Goal: Navigation & Orientation: Find specific page/section

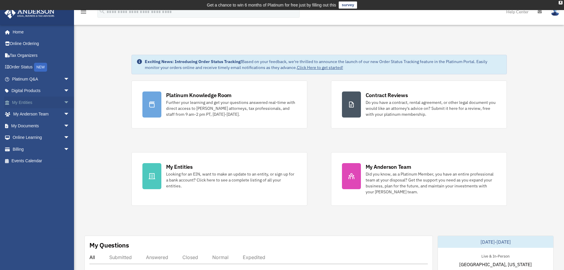
click at [64, 101] on span "arrow_drop_down" at bounding box center [70, 102] width 12 height 12
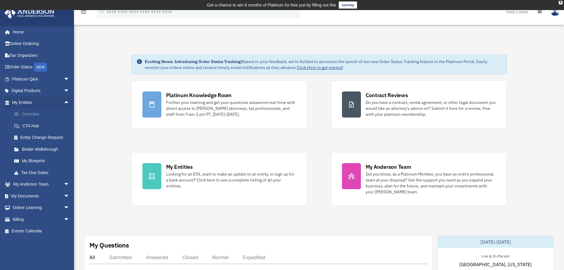
click at [49, 115] on link "Overview" at bounding box center [43, 114] width 70 height 12
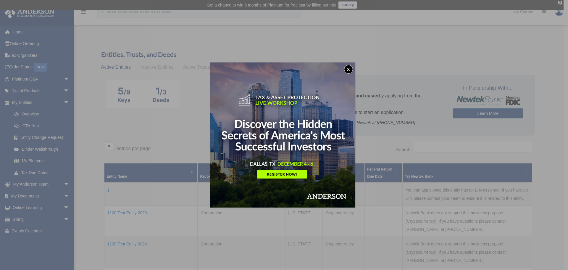
click at [351, 70] on button "x" at bounding box center [348, 69] width 9 height 9
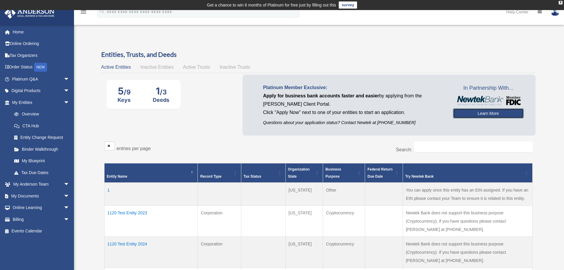
click at [484, 115] on link "Learn More" at bounding box center [488, 113] width 71 height 10
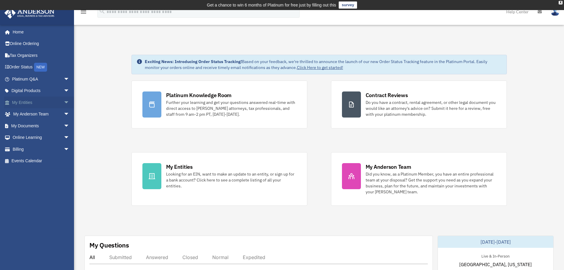
click at [64, 102] on span "arrow_drop_down" at bounding box center [70, 102] width 12 height 12
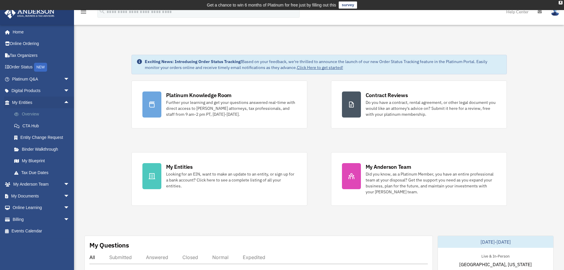
click at [39, 117] on link "Overview" at bounding box center [43, 114] width 70 height 12
